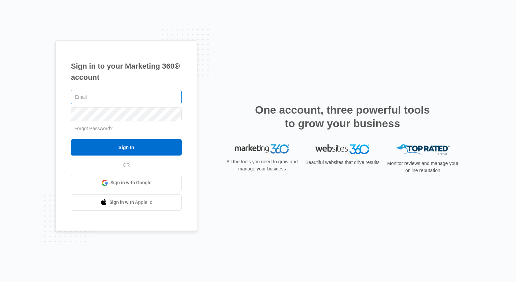
click at [146, 100] on input "text" at bounding box center [126, 97] width 111 height 14
type input "amy@alorahospitalitygroup.com"
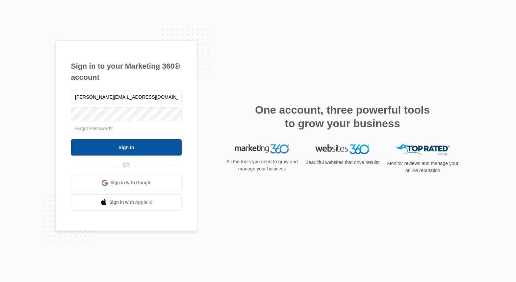
click at [153, 143] on input "Sign In" at bounding box center [126, 147] width 111 height 16
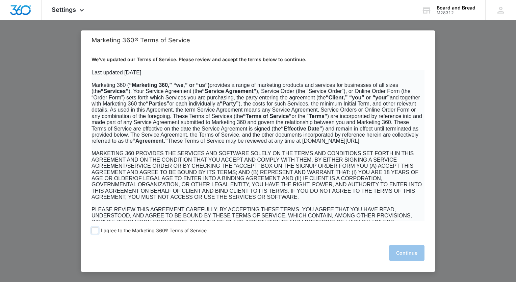
click at [94, 230] on span at bounding box center [95, 230] width 7 height 7
click at [94, 230] on input "I agree to the Marketing 360® Terms of Service" at bounding box center [95, 230] width 7 height 7
checkbox input "true"
click at [396, 254] on button "Continue" at bounding box center [406, 253] width 35 height 16
